Goal: Answer question/provide support

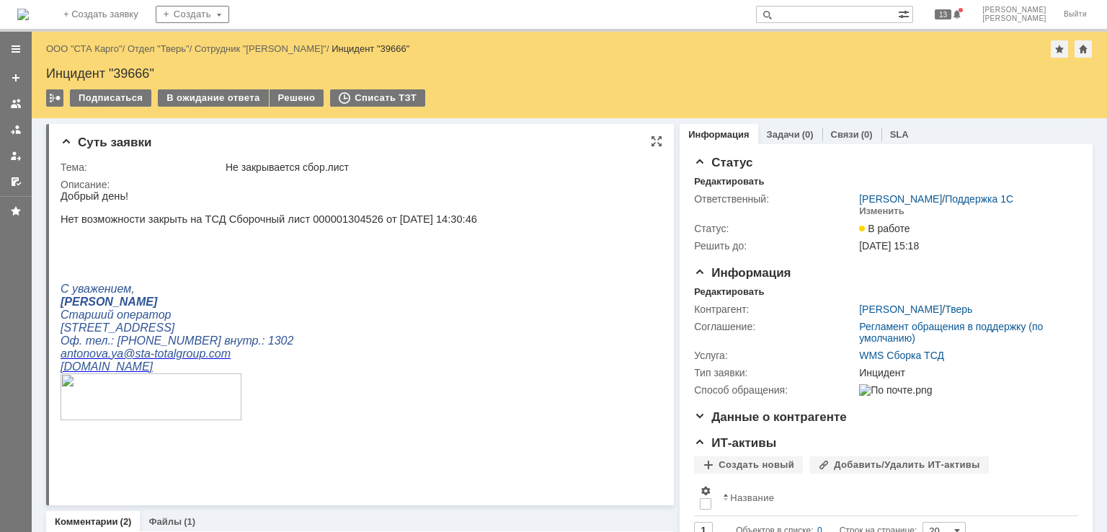
click at [534, 200] on html "Добрый день! Нет возможности закрыть на ТСД Сборочный лист 000001304526 от [DAT…" at bounding box center [355, 329] width 589 height 278
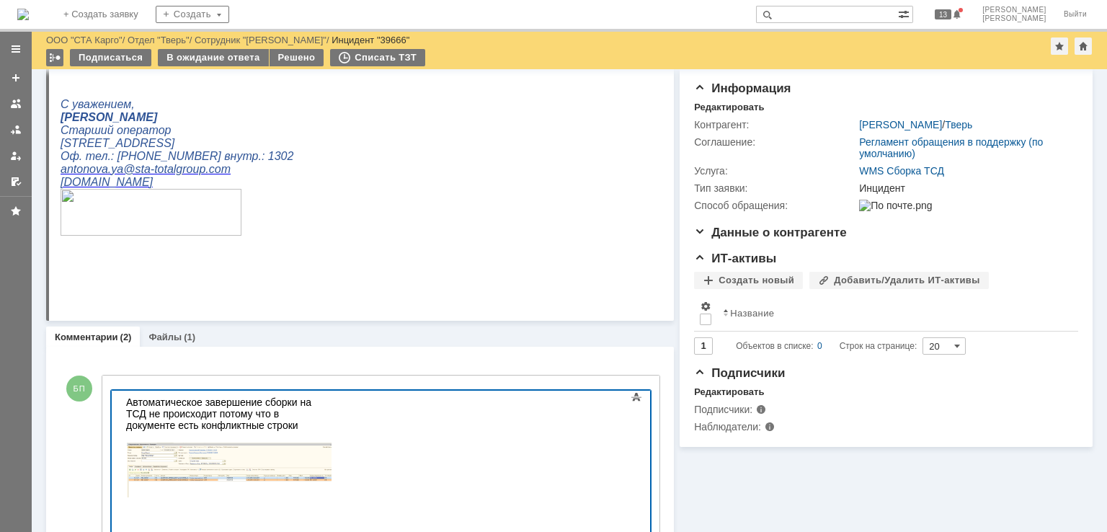
scroll to position [172, 0]
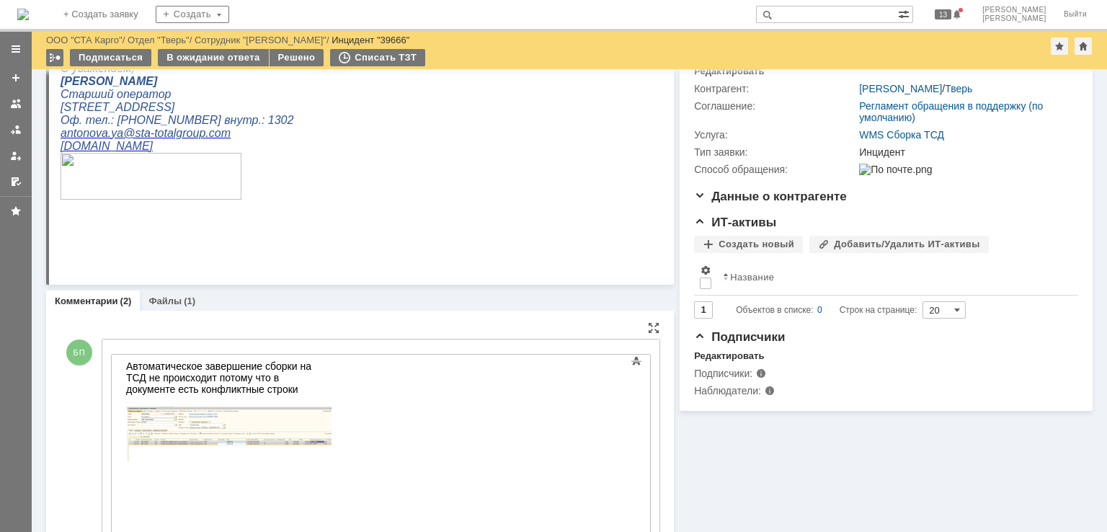
click at [167, 380] on div "​Автоматическое завершение сборки на ТСД не происходит потому что в документе е…" at bounding box center [228, 377] width 205 height 35
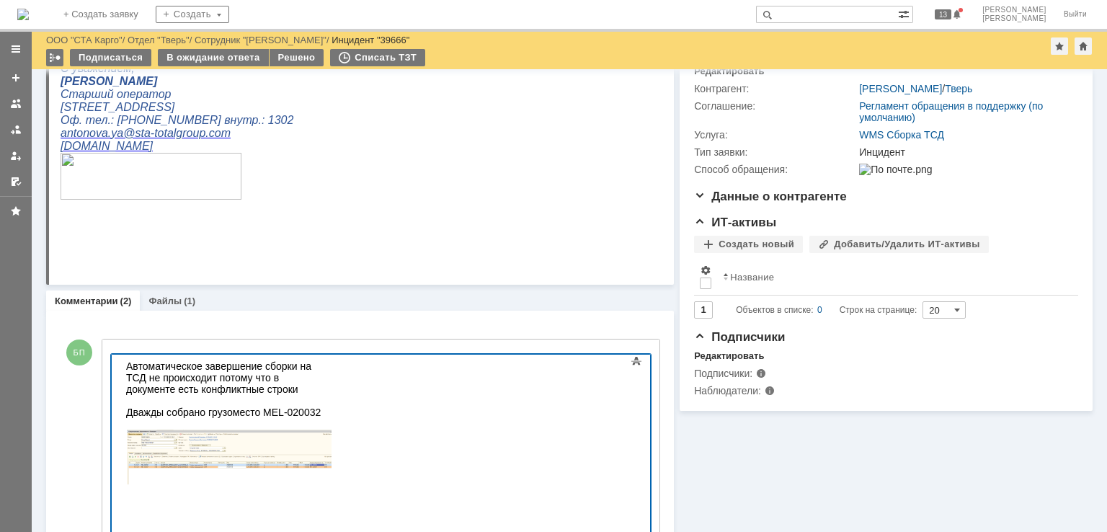
scroll to position [0, 4]
click at [185, 374] on div "Автоматическое завершение сборки на ТСД не происходит потому что в документе ес…" at bounding box center [228, 377] width 205 height 35
click at [331, 430] on div at bounding box center [228, 436] width 205 height 12
click at [331, 407] on div "Дважды собрано грузоместо MEL-020032, на остатках" at bounding box center [228, 418] width 205 height 23
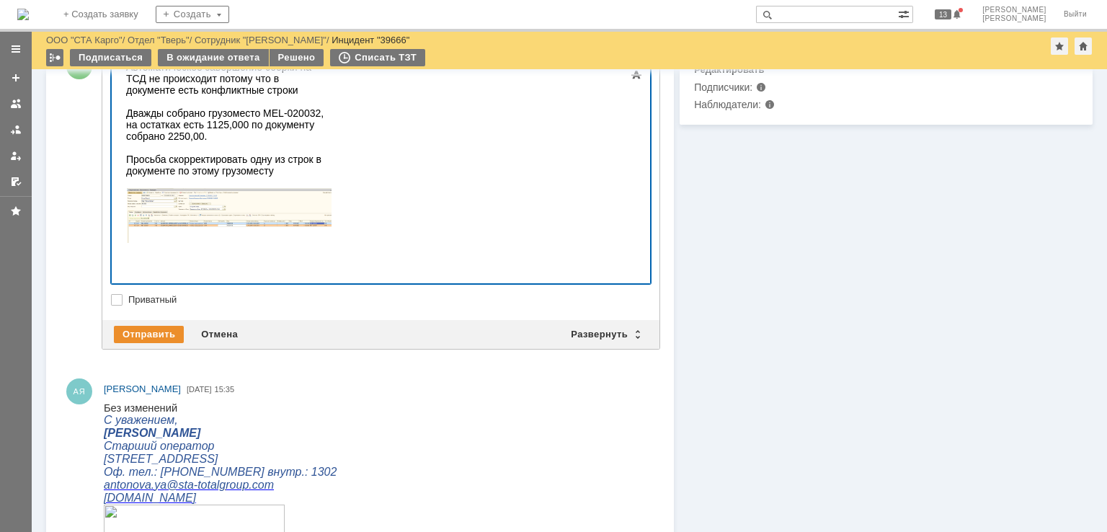
scroll to position [460, 0]
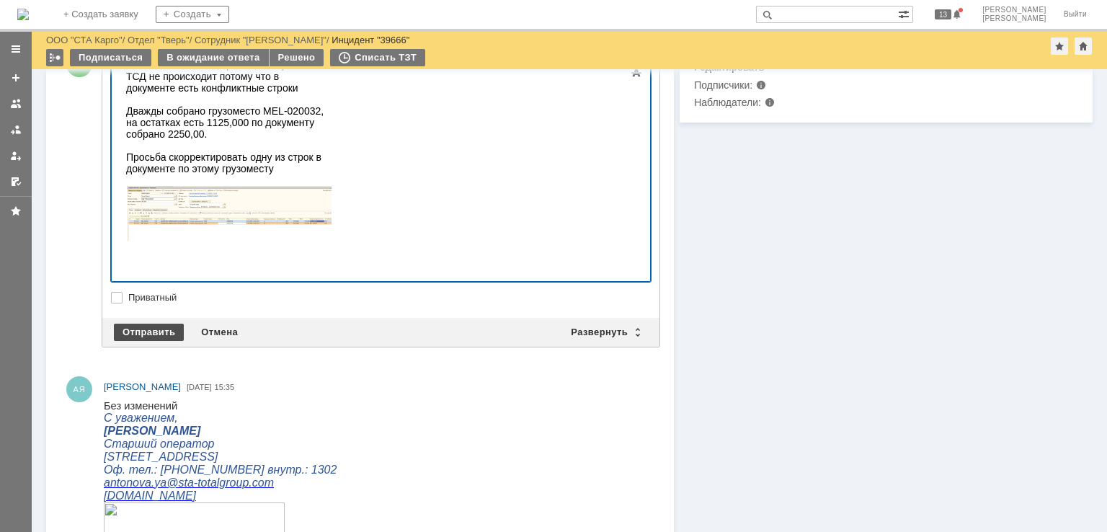
click at [146, 331] on div "Отправить" at bounding box center [149, 332] width 70 height 17
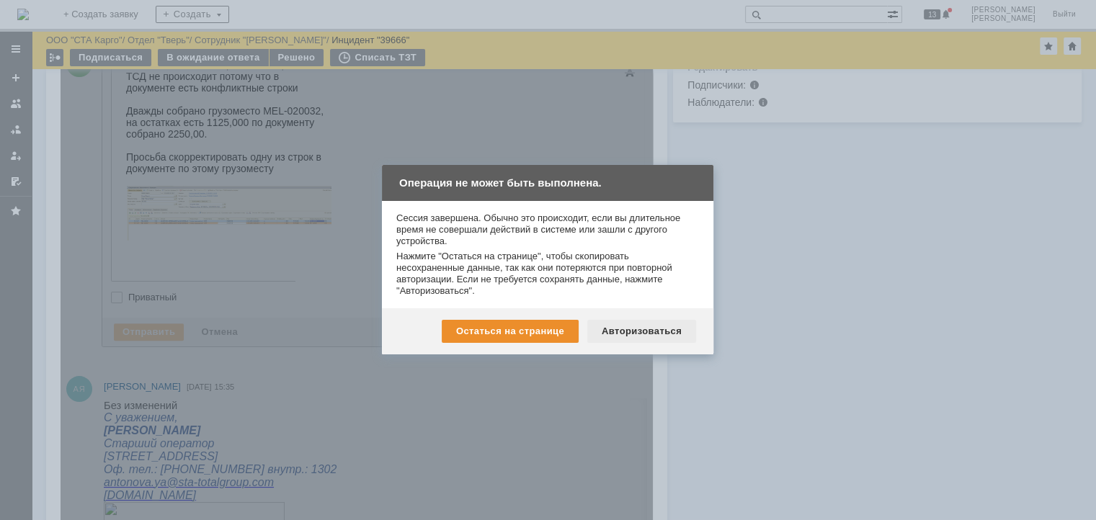
click at [644, 328] on div "Авторизоваться" at bounding box center [641, 331] width 109 height 23
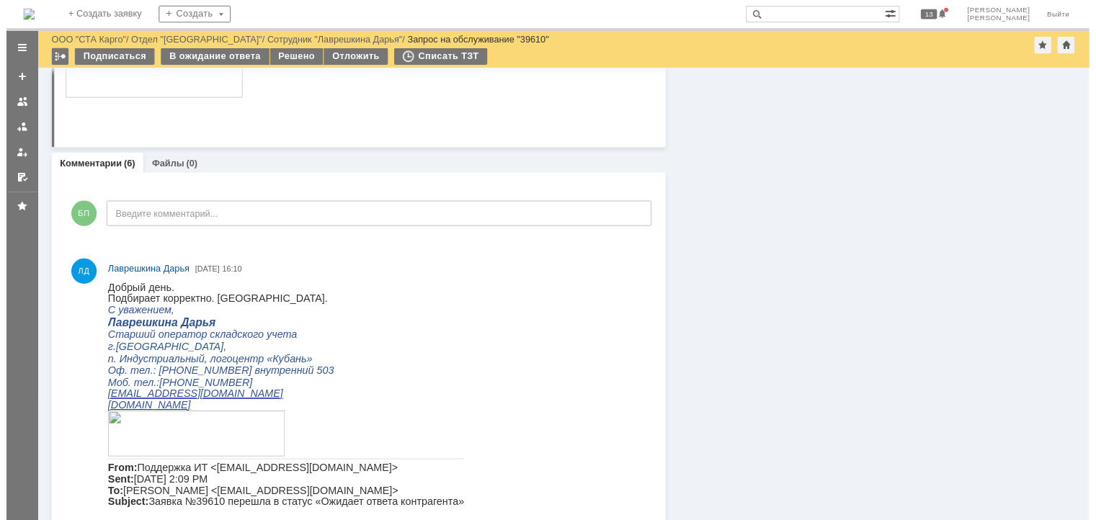
scroll to position [649, 0]
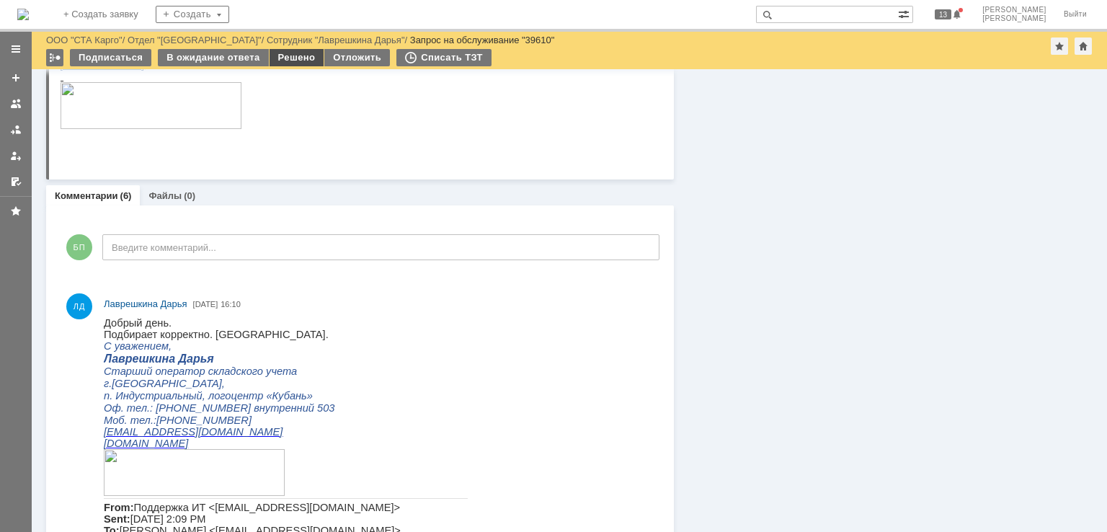
click at [288, 58] on div "Решено" at bounding box center [297, 57] width 55 height 17
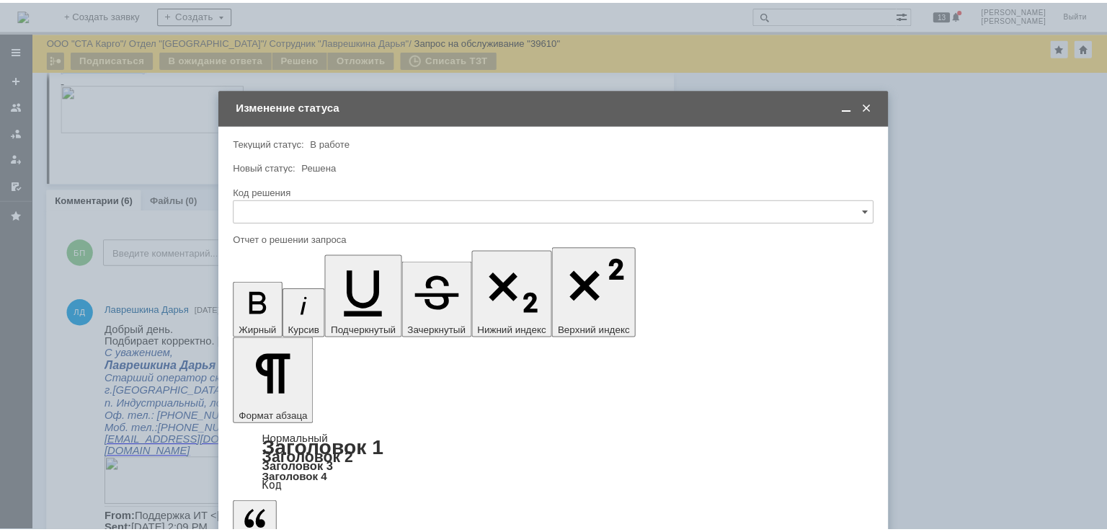
scroll to position [0, 0]
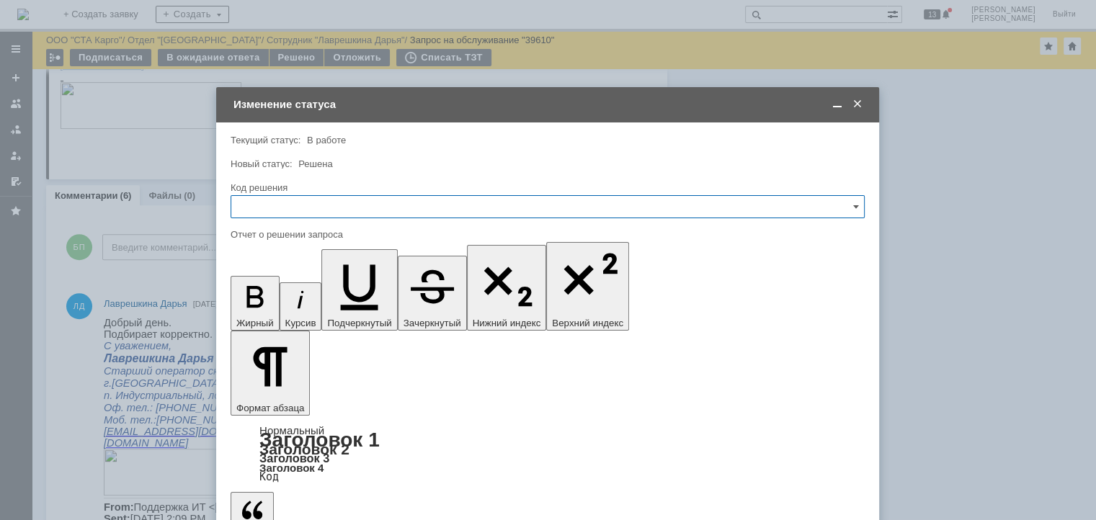
drag, startPoint x: 350, startPoint y: 203, endPoint x: 345, endPoint y: 214, distance: 12.3
click at [349, 203] on input "text" at bounding box center [548, 206] width 634 height 23
click at [277, 390] on div "Решено" at bounding box center [547, 400] width 633 height 23
type input "Решено"
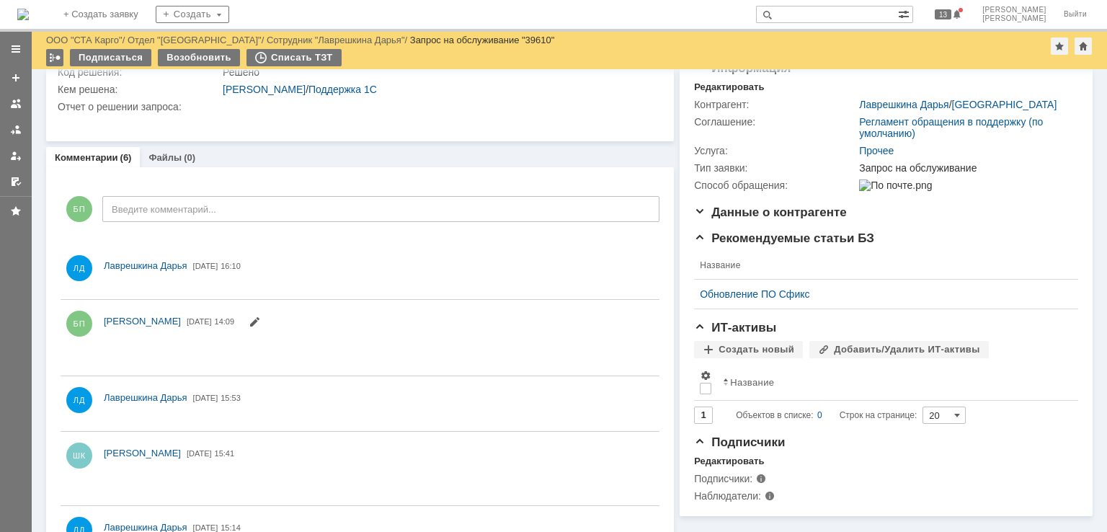
scroll to position [278, 0]
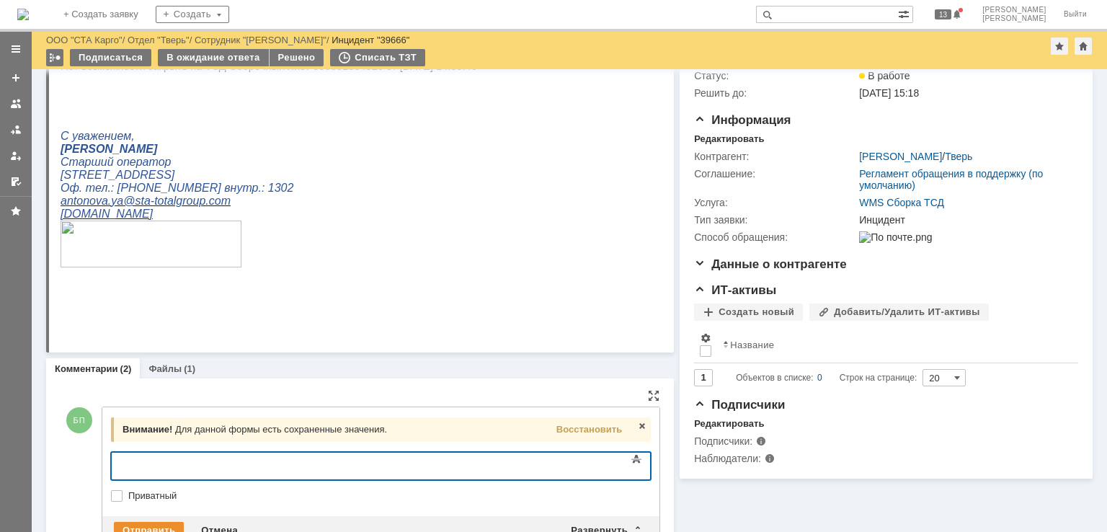
click at [580, 413] on div "Внимание! Для данной формы есть сохраненные значения. Восстановить Внимание! Ос…" at bounding box center [380, 461] width 557 height 109
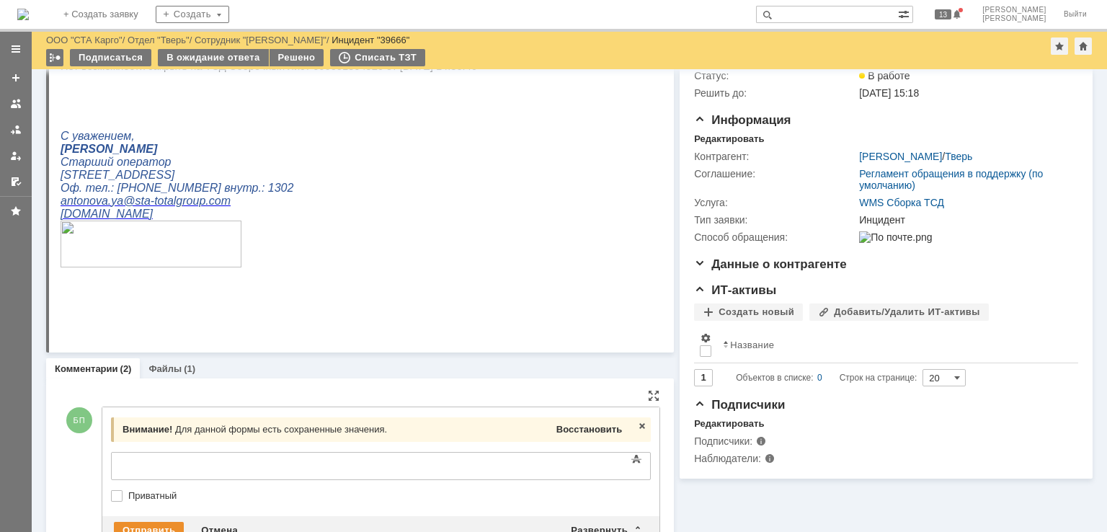
click at [582, 420] on div "Восстановить" at bounding box center [589, 429] width 71 height 19
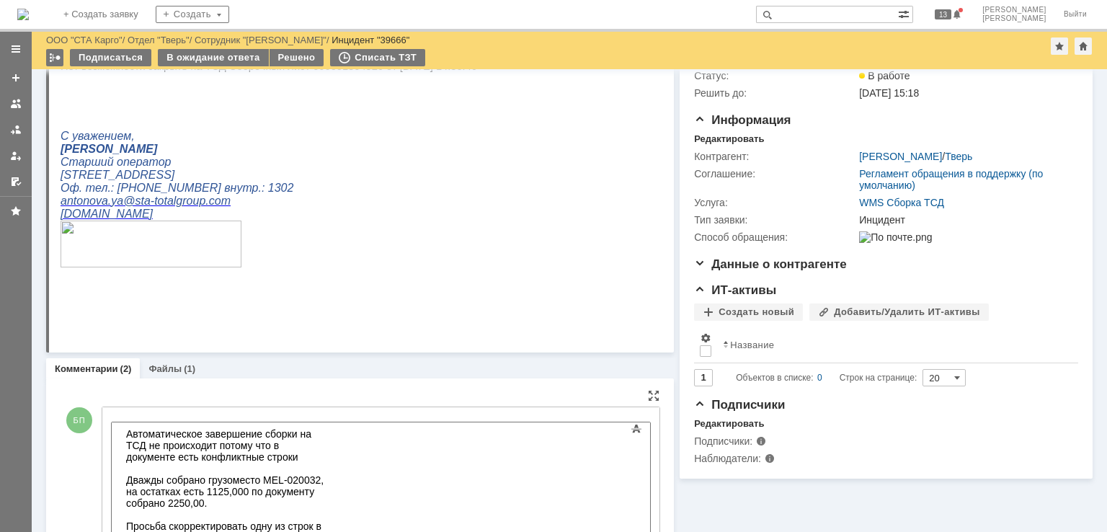
scroll to position [320, 0]
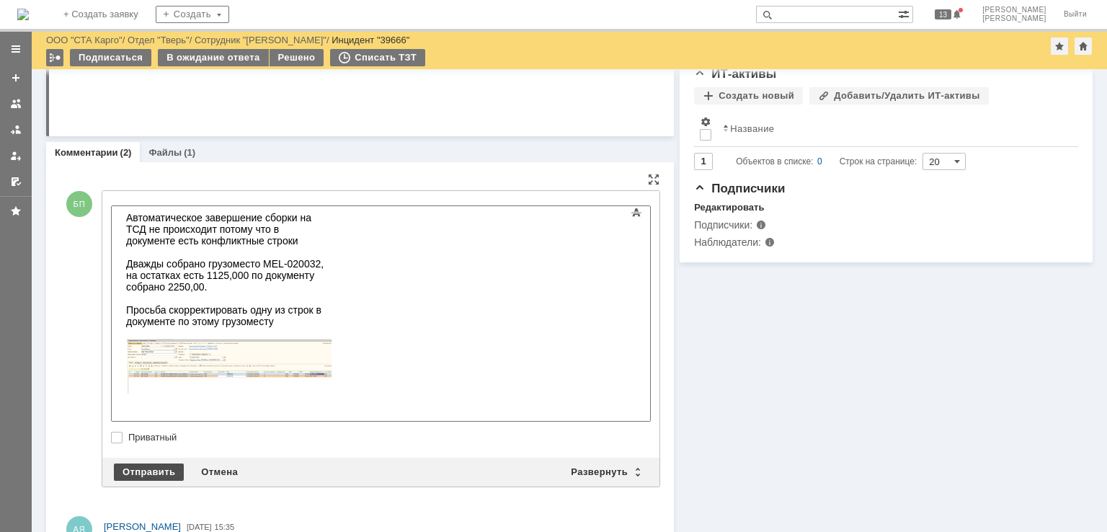
click at [165, 463] on div "Отправить" at bounding box center [149, 471] width 70 height 17
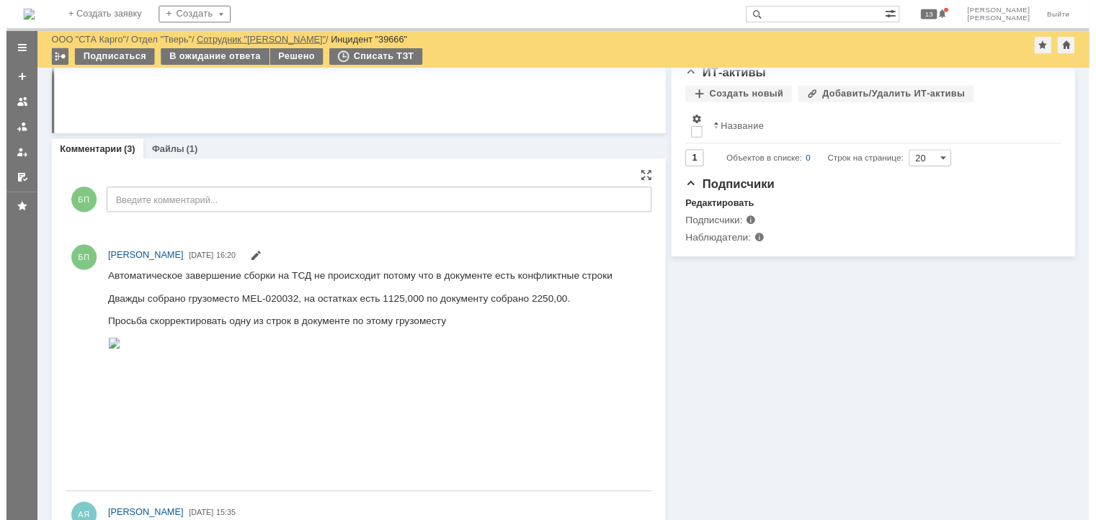
scroll to position [0, 0]
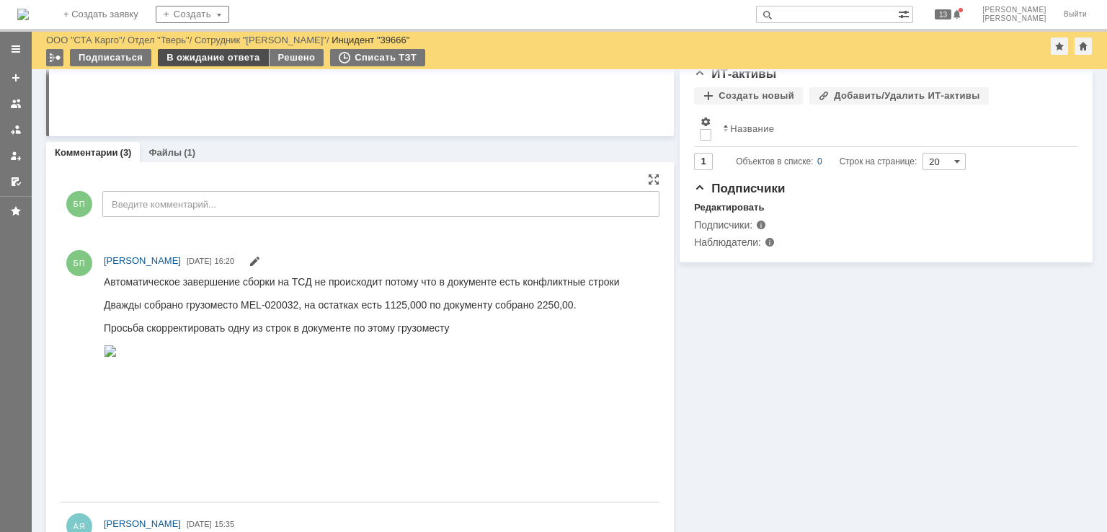
click at [193, 53] on div "В ожидание ответа" at bounding box center [213, 57] width 110 height 17
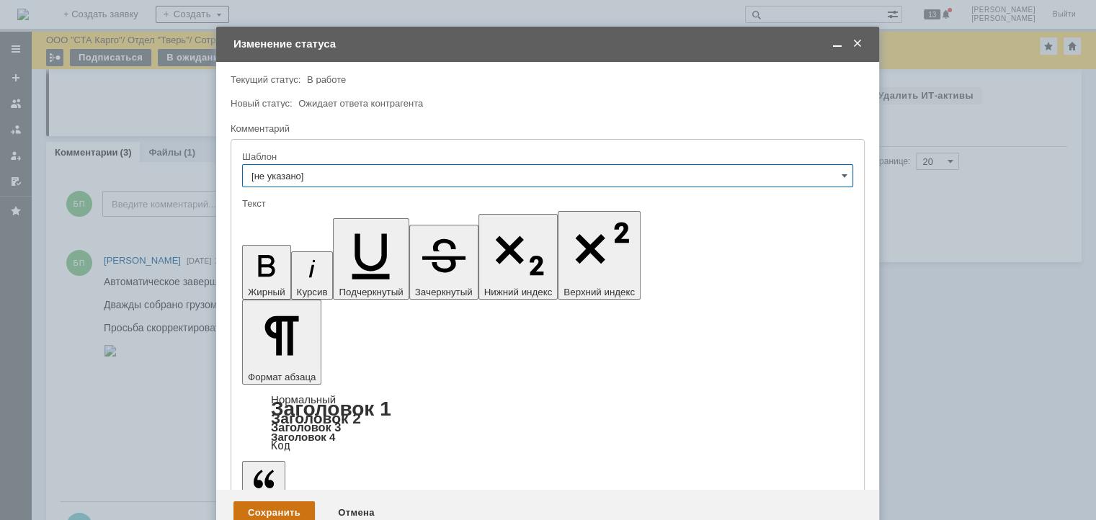
drag, startPoint x: 248, startPoint y: 482, endPoint x: 259, endPoint y: 468, distance: 18.0
click at [251, 490] on div "Сохранить Отмена" at bounding box center [547, 513] width 663 height 46
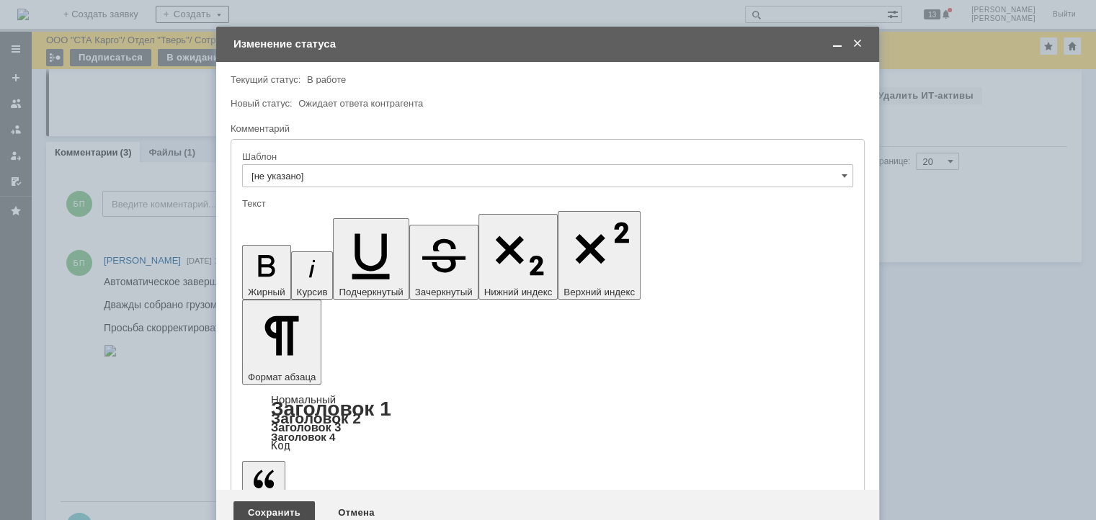
click at [259, 502] on div "Сохранить" at bounding box center [274, 513] width 81 height 23
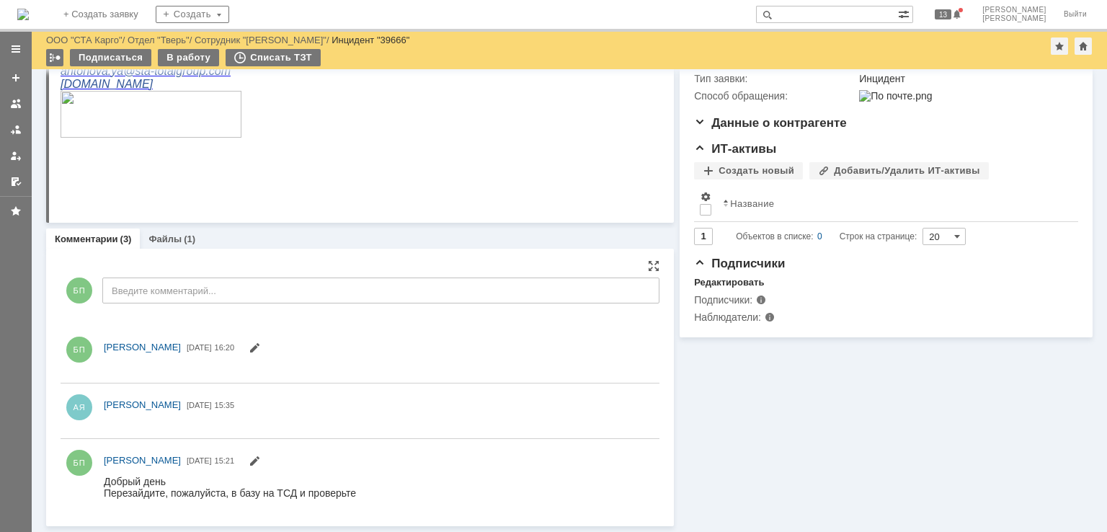
scroll to position [332, 0]
